Goal: Task Accomplishment & Management: Complete application form

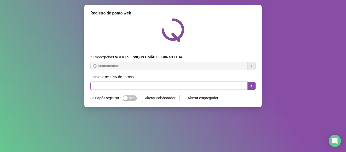
click at [118, 84] on input "text" at bounding box center [168, 86] width 157 height 8
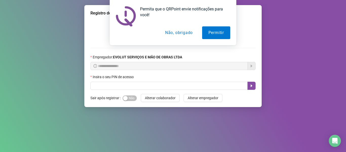
click at [186, 27] on button "Não, obrigado" at bounding box center [179, 32] width 40 height 13
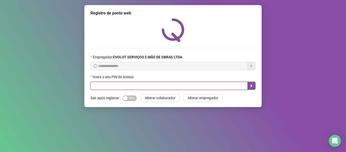
click at [185, 88] on input "text" at bounding box center [168, 86] width 157 height 8
type input "*****"
click at [252, 85] on icon "caret-right" at bounding box center [252, 86] width 4 height 4
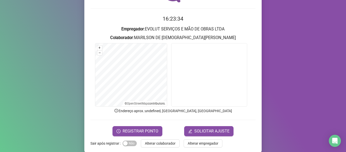
scroll to position [46, 0]
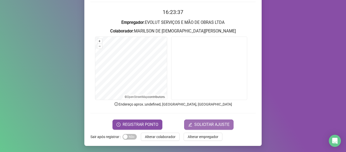
click at [211, 121] on button "SOLICITAR AJUSTE" at bounding box center [208, 124] width 49 height 10
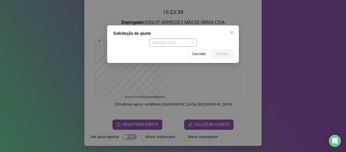
click at [168, 42] on span "Selecione o tipo" at bounding box center [173, 43] width 42 height 8
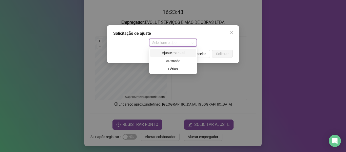
click at [171, 53] on div "Ajuste manual" at bounding box center [173, 53] width 40 height 6
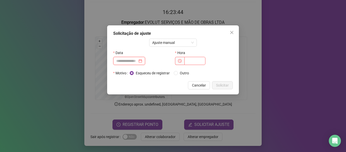
click at [138, 61] on input at bounding box center [126, 61] width 21 height 6
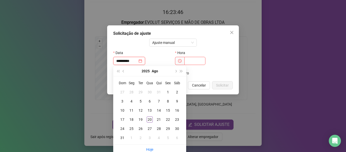
type input "**********"
click at [150, 119] on div "20" at bounding box center [150, 119] width 6 height 6
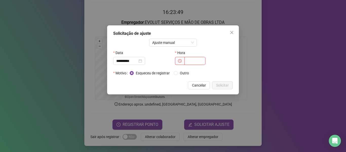
click at [196, 63] on input "text" at bounding box center [195, 61] width 21 height 8
type input "*****"
click at [226, 73] on div "Esqueceu de registrar Outro" at bounding box center [181, 73] width 103 height 6
click at [219, 84] on span "Solicitar" at bounding box center [222, 85] width 13 height 6
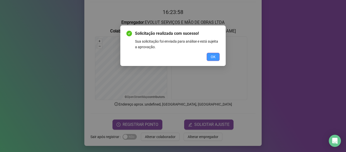
click at [212, 56] on span "OK" at bounding box center [213, 57] width 5 height 6
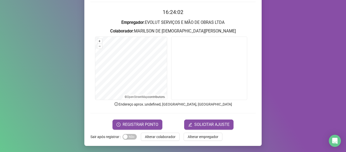
click at [208, 62] on video at bounding box center [209, 67] width 76 height 63
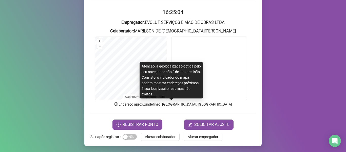
click at [148, 105] on p "Endereço aprox. : undefined, [GEOGRAPHIC_DATA], [GEOGRAPHIC_DATA]" at bounding box center [172, 104] width 165 height 6
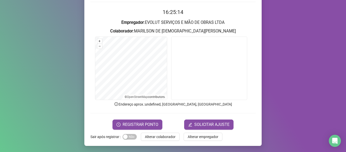
click at [188, 102] on p "Endereço aprox. : undefined, [GEOGRAPHIC_DATA], [GEOGRAPHIC_DATA]" at bounding box center [172, 104] width 165 height 6
click at [98, 45] on button "–" at bounding box center [99, 46] width 5 height 5
